Goal: Information Seeking & Learning: Learn about a topic

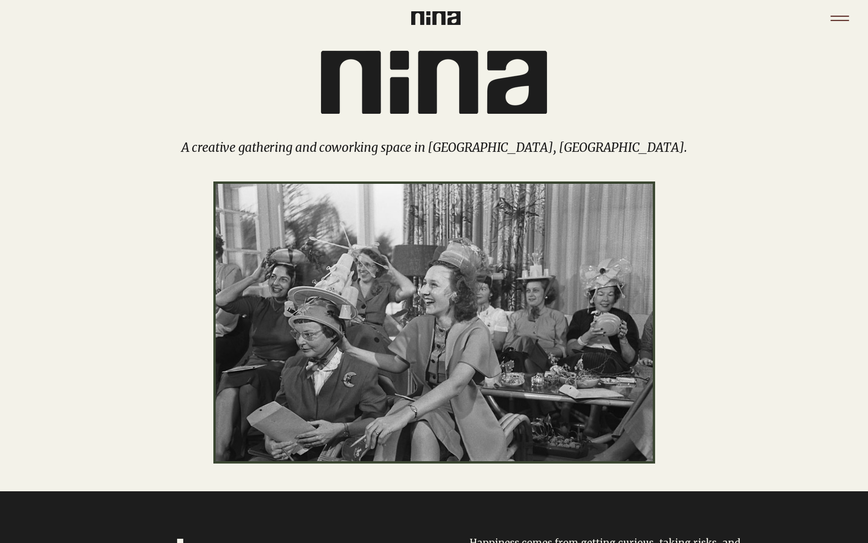
click at [833, 13] on icon "Menu" at bounding box center [839, 18] width 33 height 33
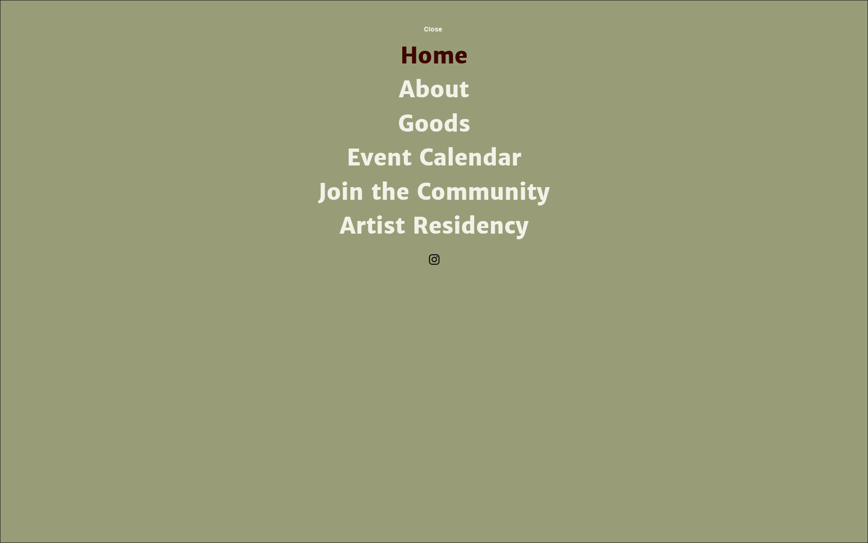
click at [415, 227] on link "Artist Residency" at bounding box center [434, 226] width 245 height 34
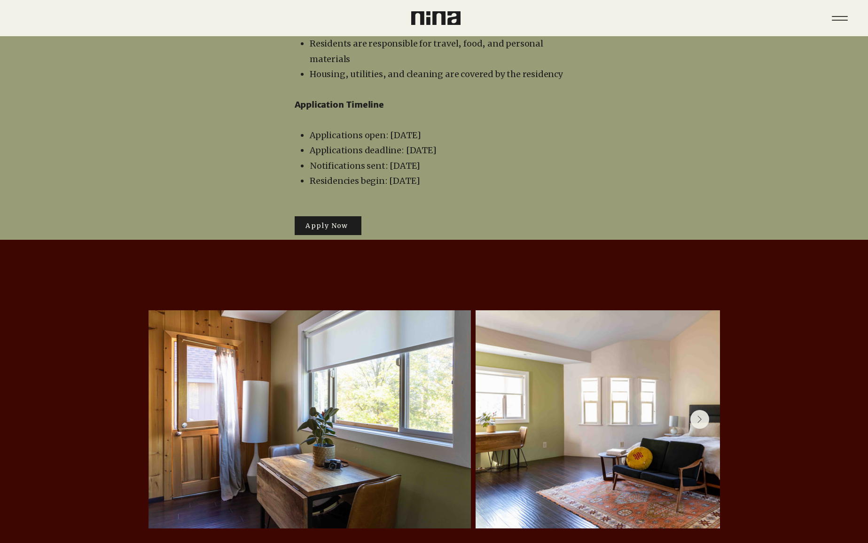
scroll to position [1867, 0]
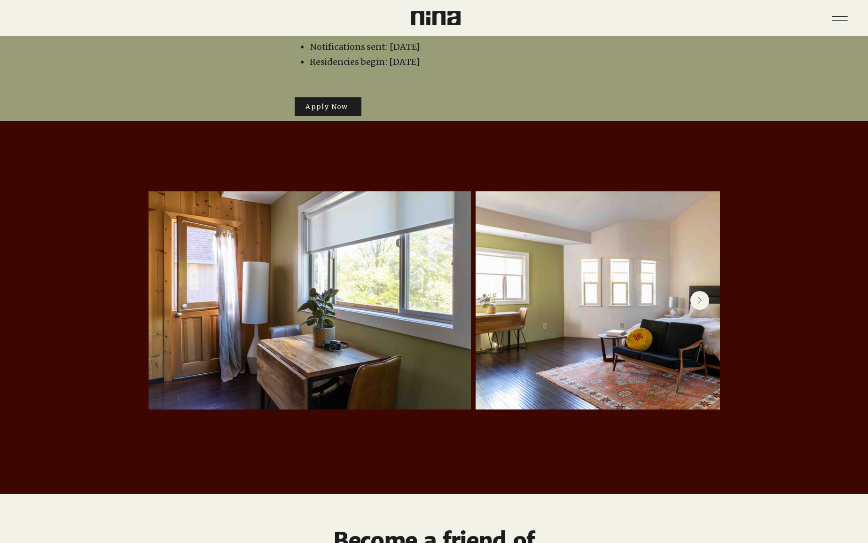
click at [701, 291] on button "Next Item" at bounding box center [699, 300] width 19 height 19
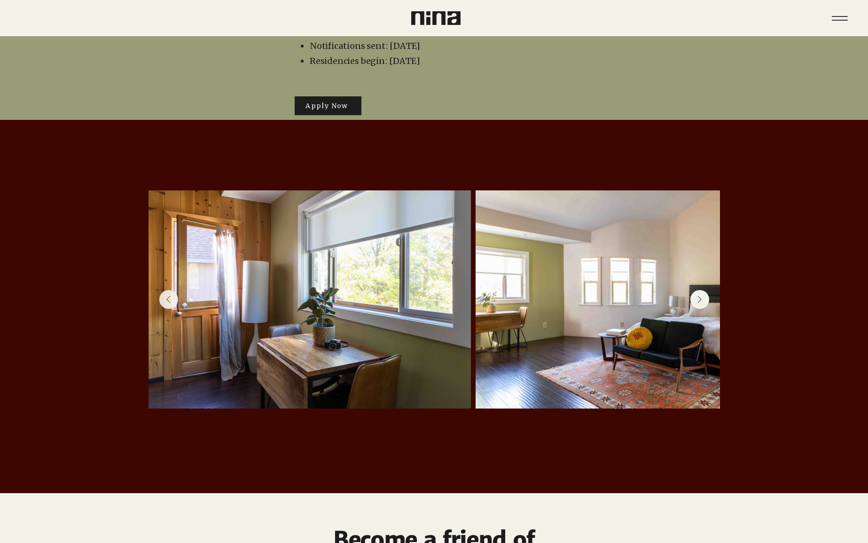
scroll to position [0, 205]
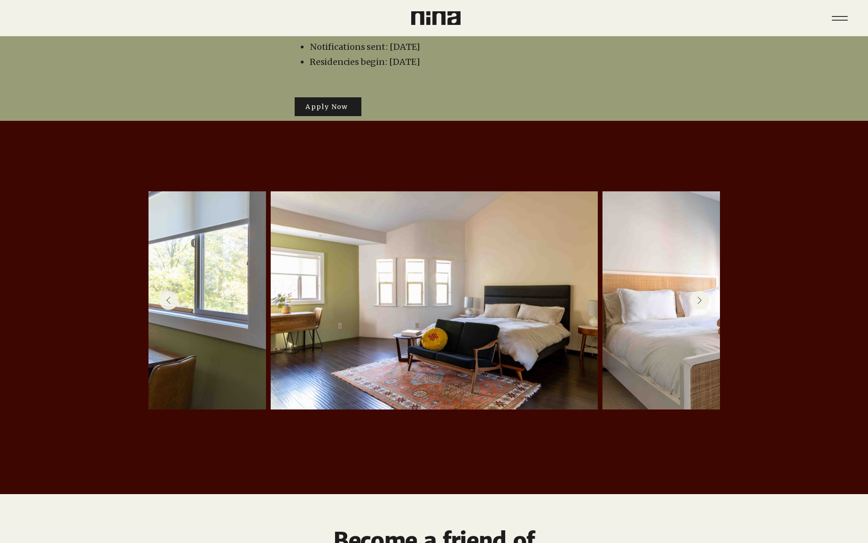
click at [701, 291] on button "Next Item" at bounding box center [699, 300] width 19 height 19
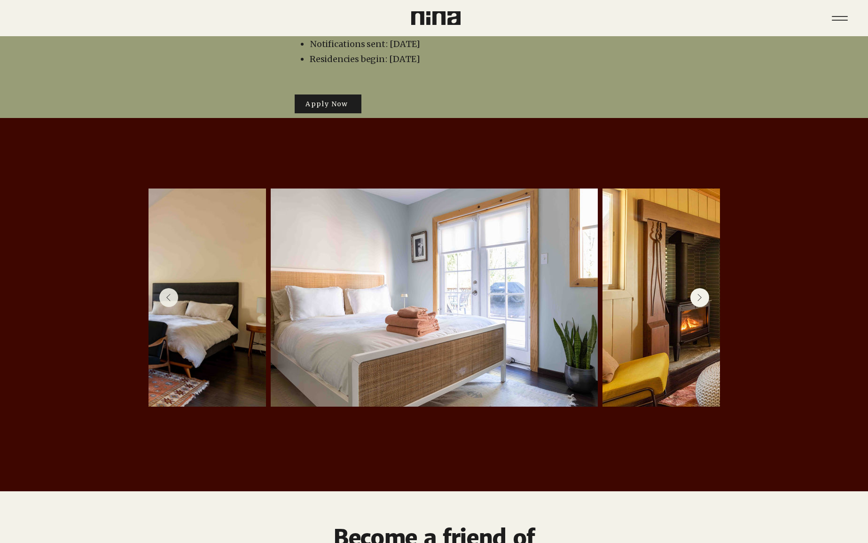
scroll to position [1873, 0]
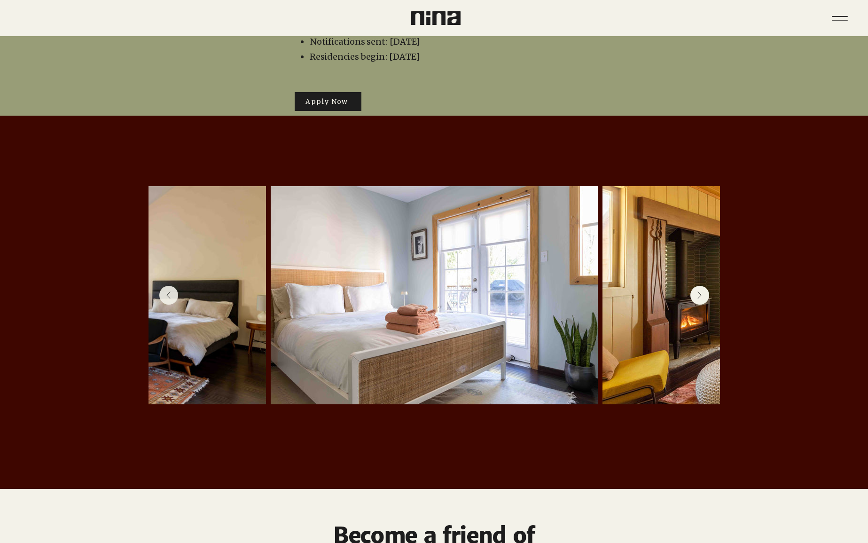
click at [701, 291] on icon "Next Item" at bounding box center [699, 295] width 5 height 8
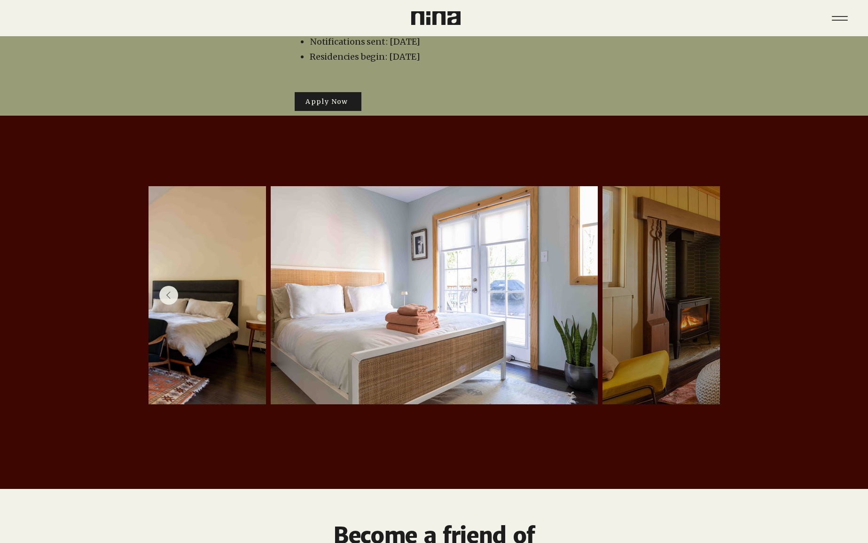
scroll to position [1874, 0]
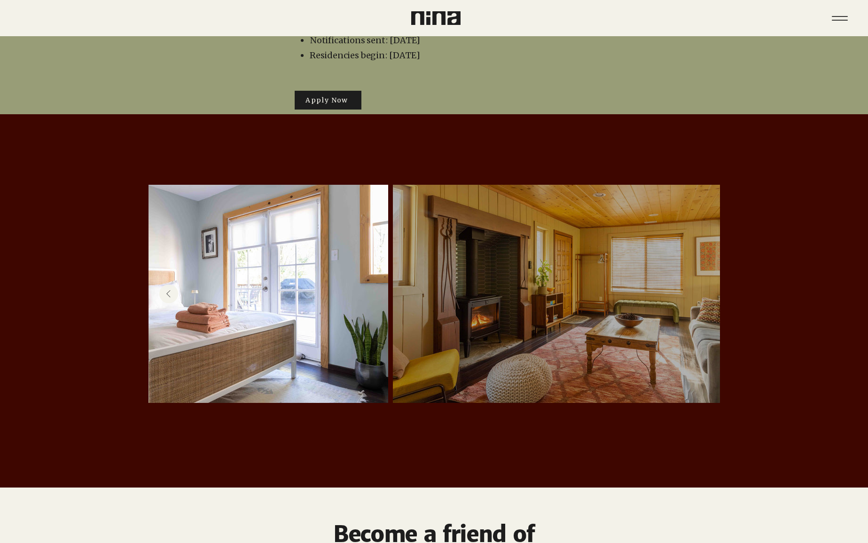
click at [701, 267] on div at bounding box center [556, 294] width 299 height 190
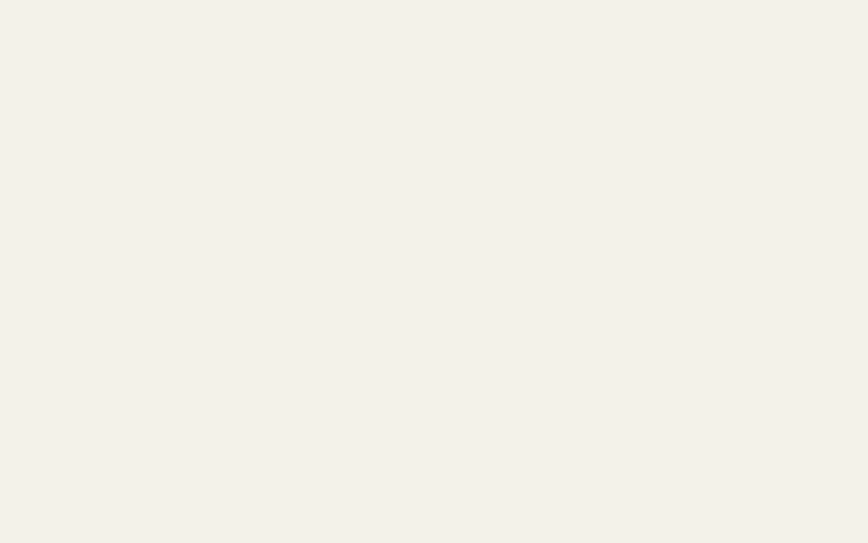
scroll to position [0, 0]
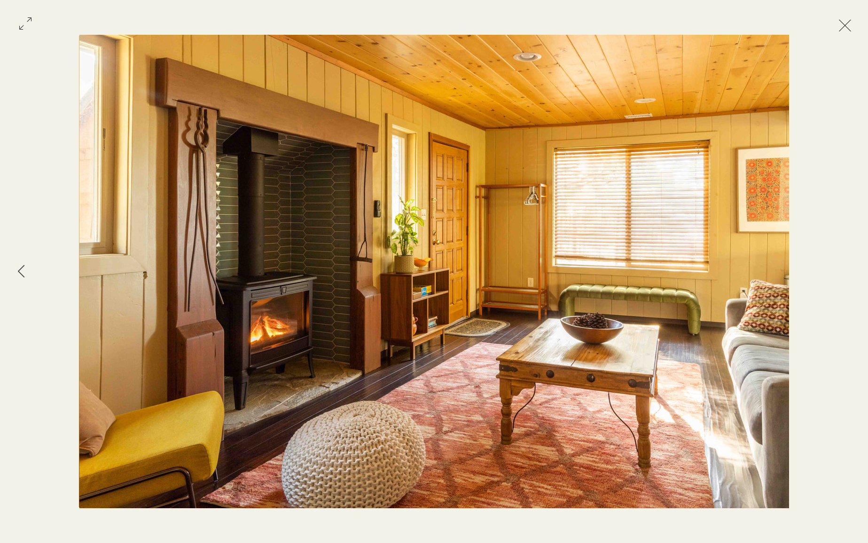
click at [837, 26] on button "Exit expand mode" at bounding box center [845, 24] width 18 height 21
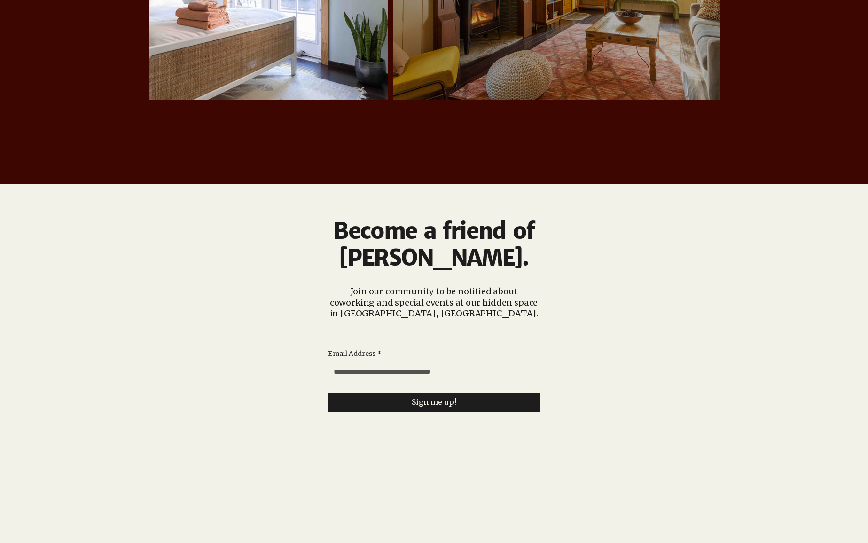
scroll to position [2262, 0]
